Goal: Task Accomplishment & Management: Use online tool/utility

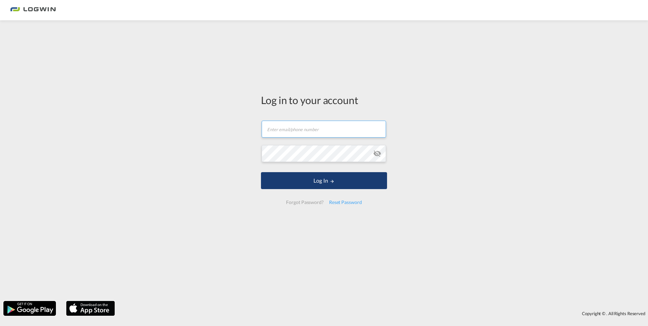
type input "[EMAIL_ADDRESS][DOMAIN_NAME]"
click at [326, 181] on button "Log In" at bounding box center [324, 180] width 126 height 17
